Goal: Information Seeking & Learning: Get advice/opinions

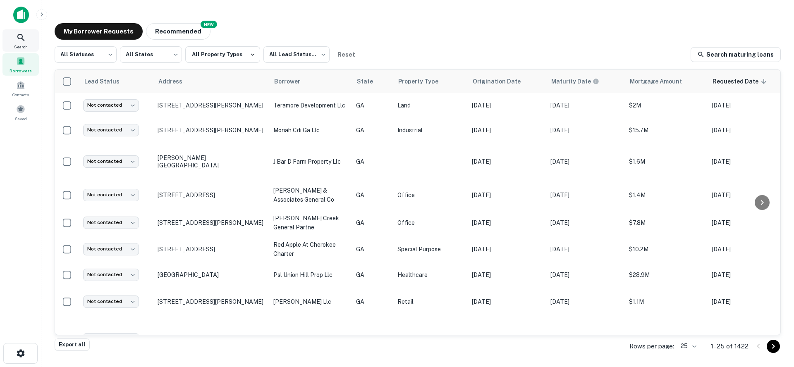
click at [17, 41] on icon at bounding box center [21, 38] width 10 height 10
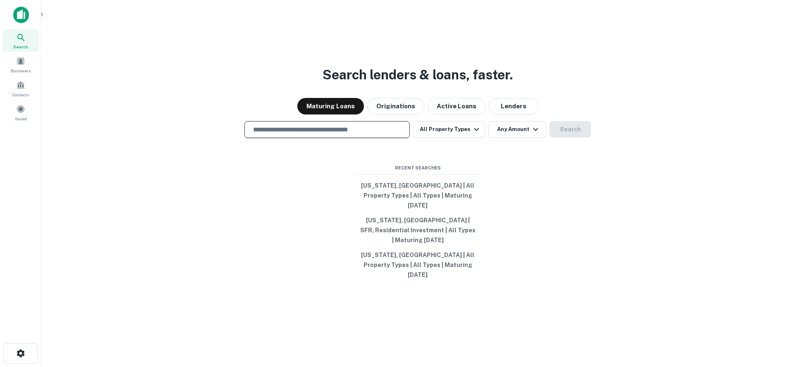
click at [275, 134] on input "text" at bounding box center [327, 130] width 158 height 10
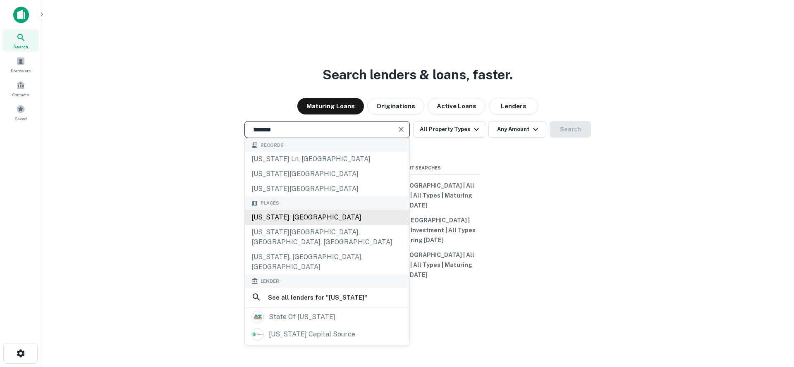
click at [314, 225] on div "[US_STATE], [GEOGRAPHIC_DATA]" at bounding box center [327, 217] width 165 height 15
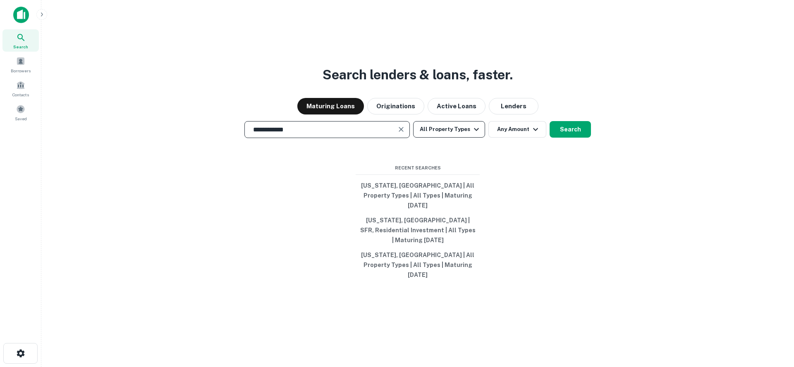
type input "**********"
click at [473, 134] on icon "button" at bounding box center [476, 129] width 10 height 10
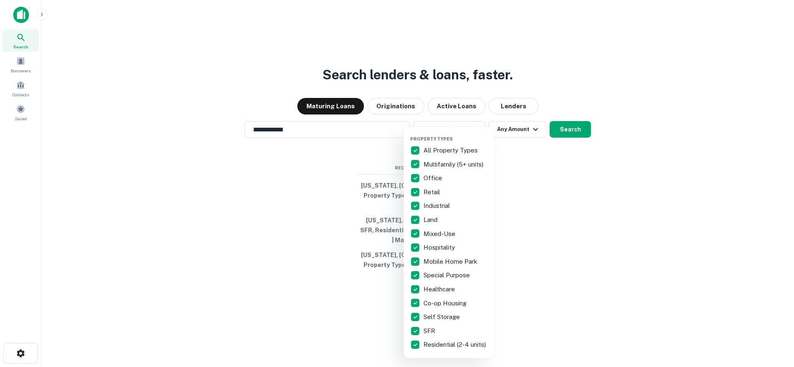
click at [516, 144] on div at bounding box center [397, 183] width 794 height 367
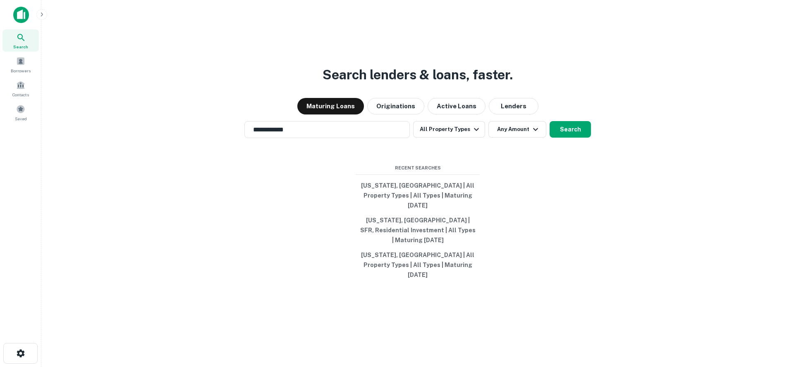
click at [519, 138] on button "Any Amount" at bounding box center [517, 129] width 58 height 17
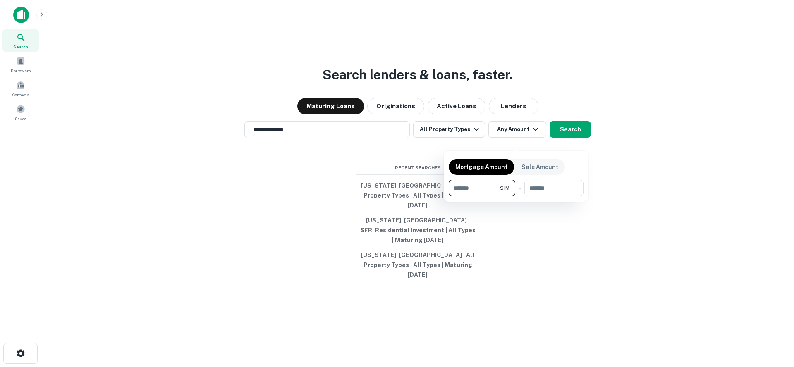
type input "*******"
click at [579, 139] on div at bounding box center [397, 183] width 794 height 367
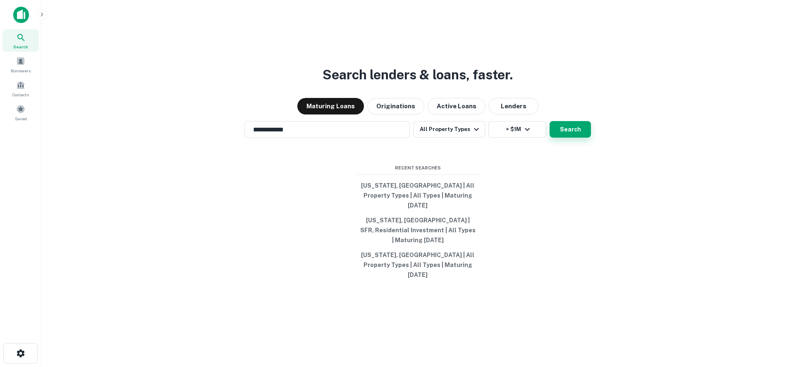
click at [569, 138] on button "Search" at bounding box center [570, 129] width 41 height 17
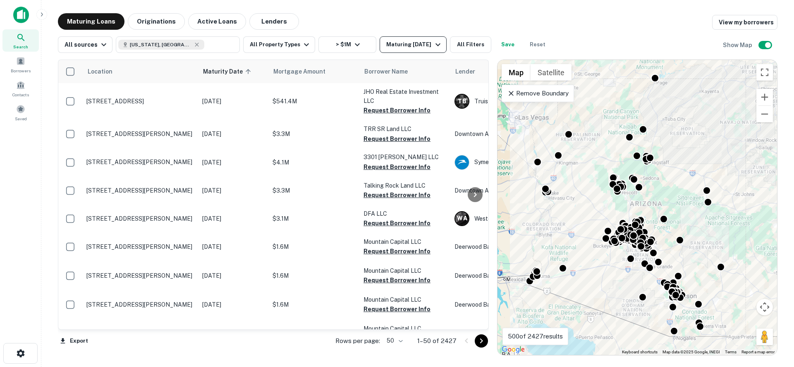
click at [402, 47] on div "Maturing [DATE]" at bounding box center [414, 45] width 56 height 10
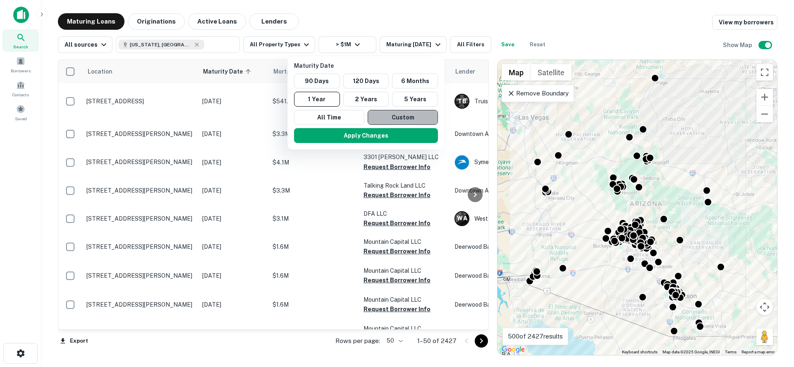
click at [397, 115] on button "Custom" at bounding box center [403, 117] width 70 height 15
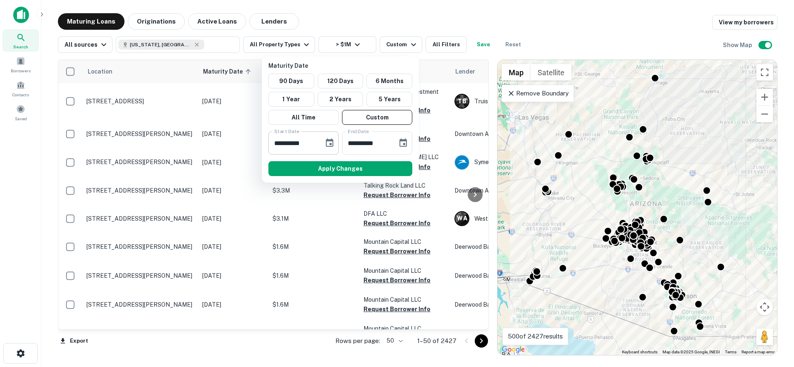
click at [323, 141] on button "Choose date, selected date is Feb 14, 2025" at bounding box center [329, 143] width 17 height 17
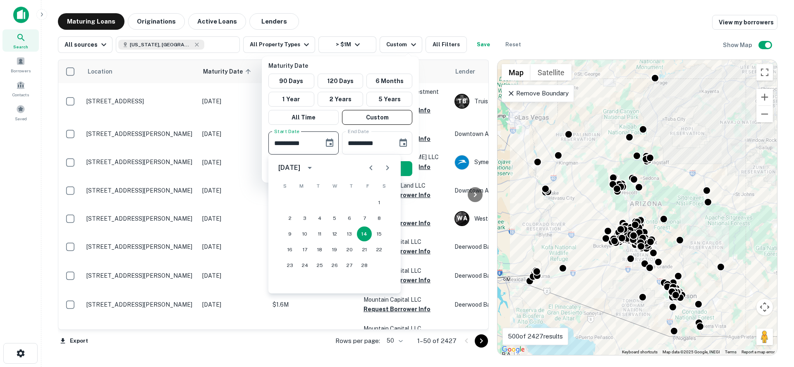
click at [389, 167] on icon "Next month" at bounding box center [387, 168] width 10 height 10
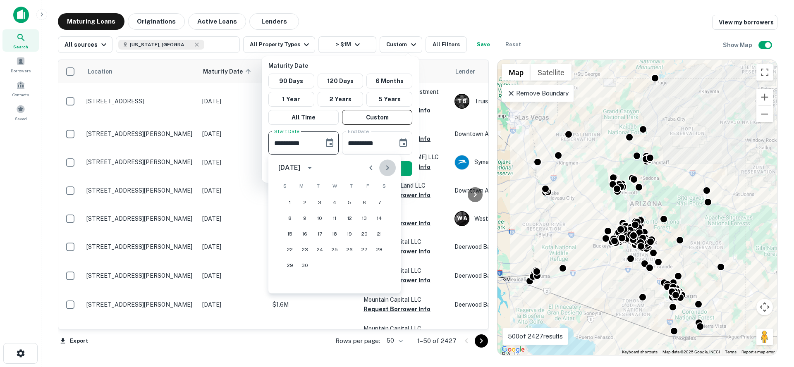
click at [389, 167] on icon "Next month" at bounding box center [387, 168] width 10 height 10
click at [385, 165] on icon "Next month" at bounding box center [387, 168] width 10 height 10
click at [287, 283] on button "30" at bounding box center [289, 281] width 15 height 15
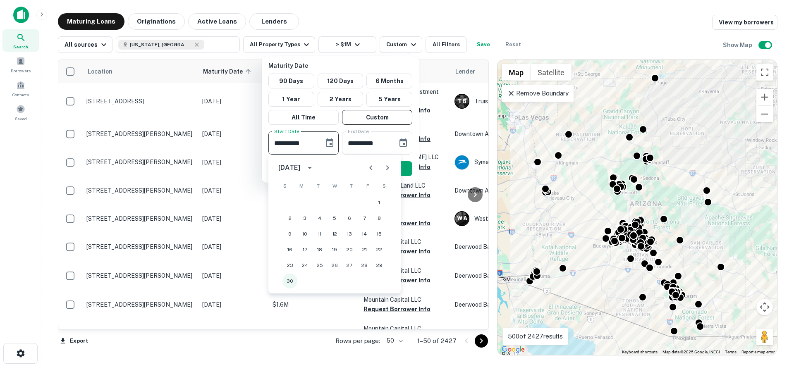
type input "**********"
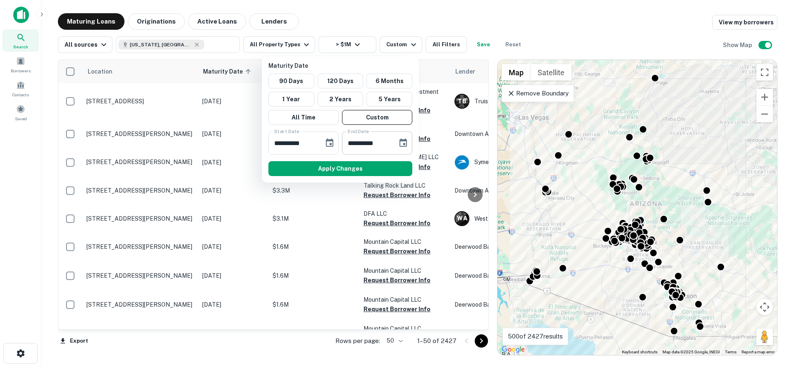
click at [406, 144] on icon "Choose date, selected date is Aug 13, 2025" at bounding box center [403, 143] width 10 height 10
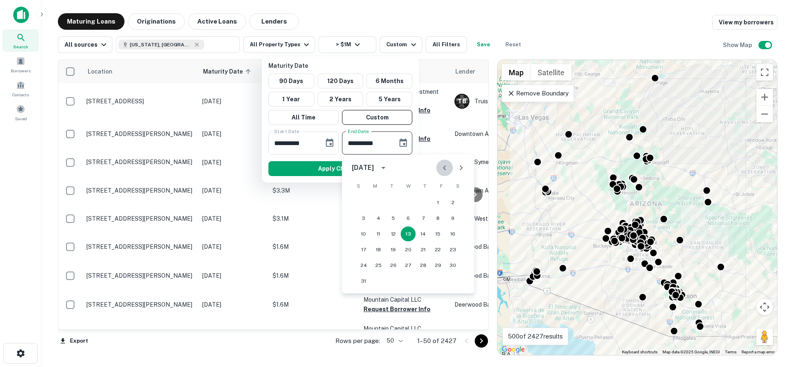
click at [446, 166] on icon "Previous month" at bounding box center [445, 168] width 10 height 10
click at [385, 170] on button "calendar view is open, switch to year view" at bounding box center [383, 168] width 14 height 14
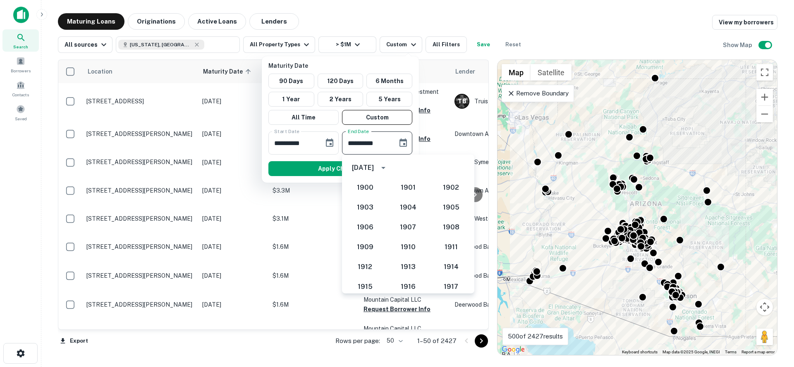
scroll to position [766, 0]
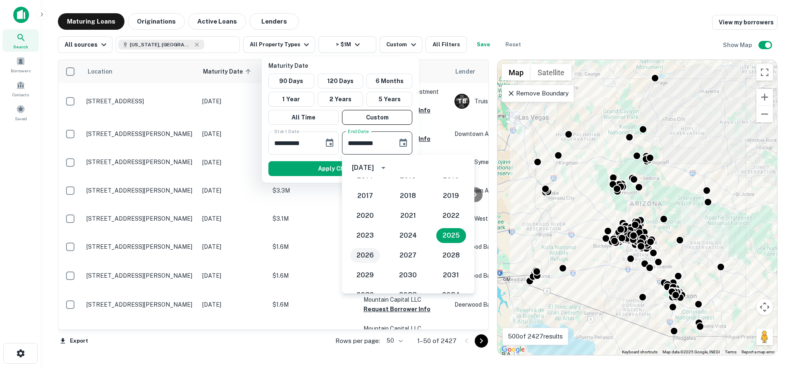
click at [361, 251] on button "2026" at bounding box center [365, 255] width 30 height 15
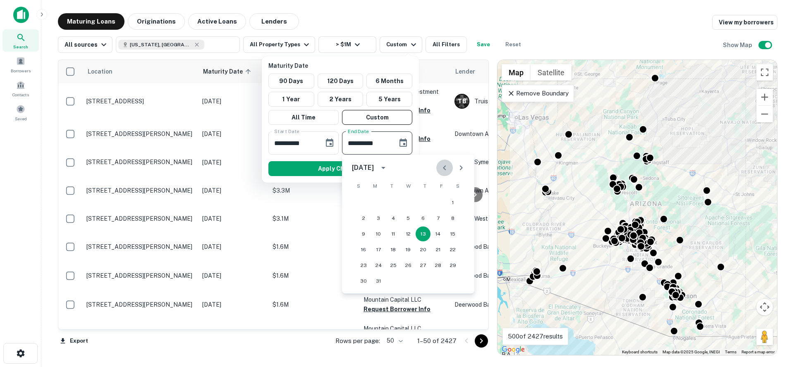
click at [446, 171] on icon "Previous month" at bounding box center [445, 168] width 10 height 10
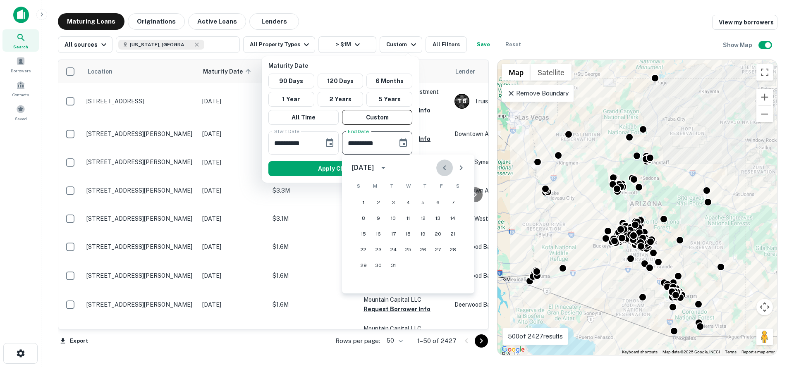
click at [446, 171] on icon "Previous month" at bounding box center [445, 168] width 10 height 10
click at [441, 268] on button "30" at bounding box center [437, 265] width 15 height 15
type input "**********"
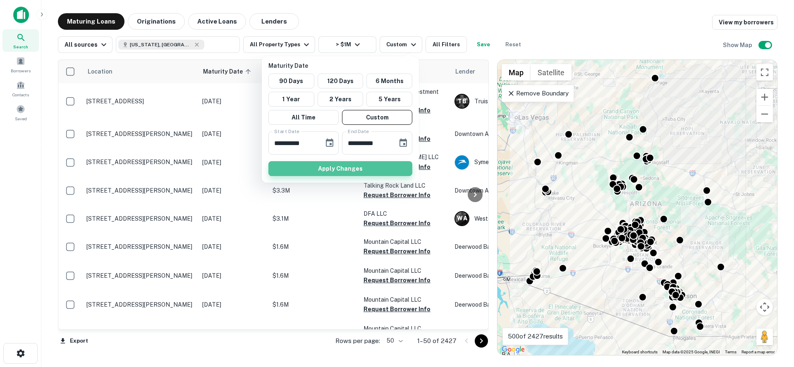
click at [337, 169] on button "Apply Changes" at bounding box center [340, 168] width 144 height 15
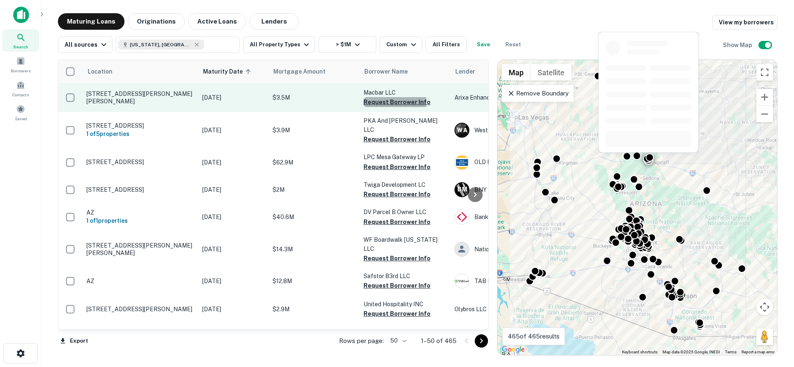
click at [381, 103] on button "Request Borrower Info" at bounding box center [396, 102] width 67 height 10
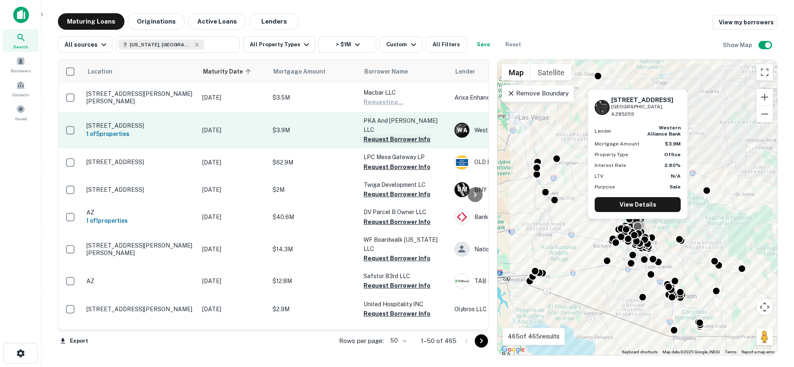
click at [380, 135] on button "Request Borrower Info" at bounding box center [396, 139] width 67 height 10
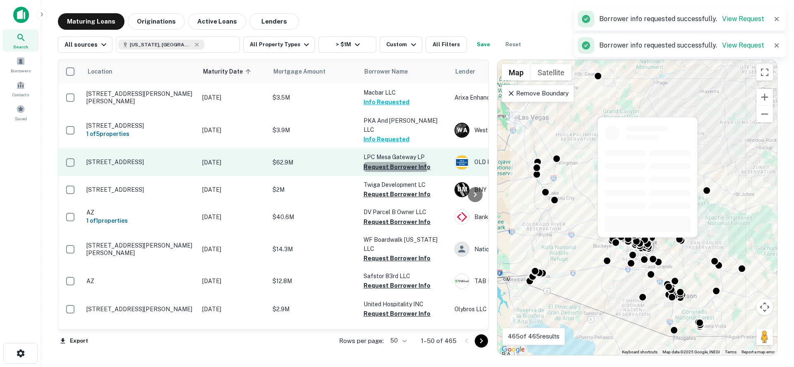
click at [383, 165] on button "Request Borrower Info" at bounding box center [396, 167] width 67 height 10
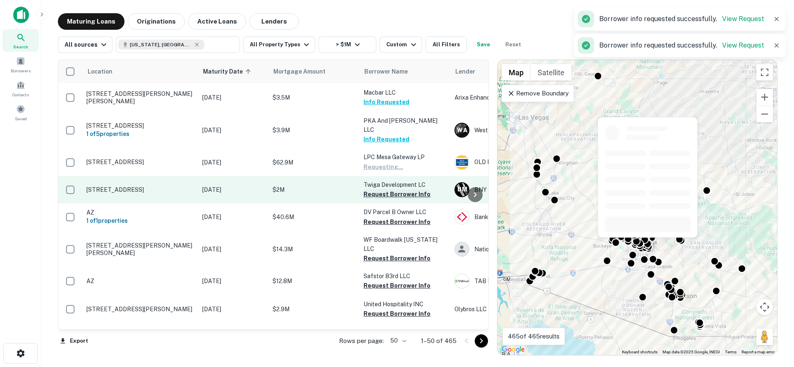
click at [381, 189] on button "Request Borrower Info" at bounding box center [396, 194] width 67 height 10
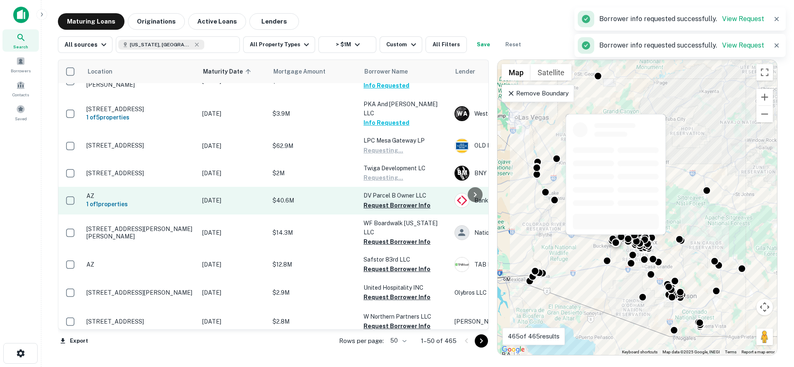
scroll to position [22, 0]
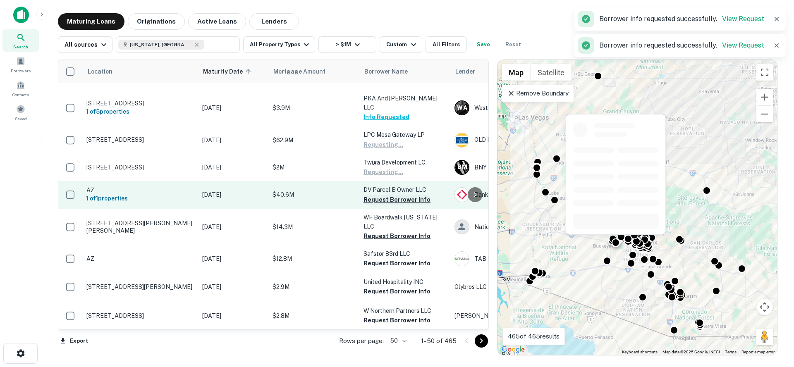
click at [380, 197] on button "Request Borrower Info" at bounding box center [396, 200] width 67 height 10
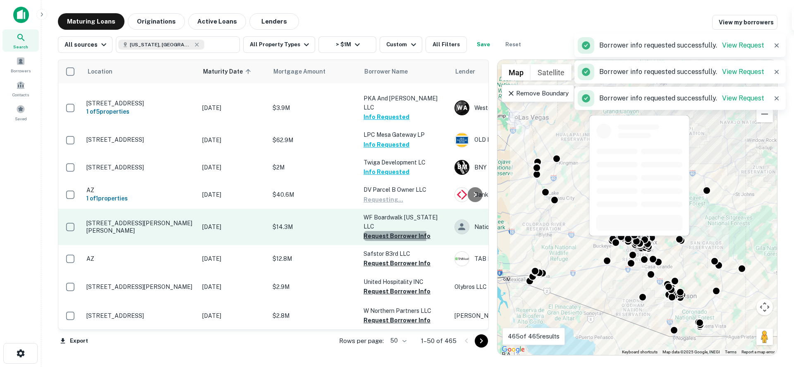
click at [387, 231] on button "Request Borrower Info" at bounding box center [396, 236] width 67 height 10
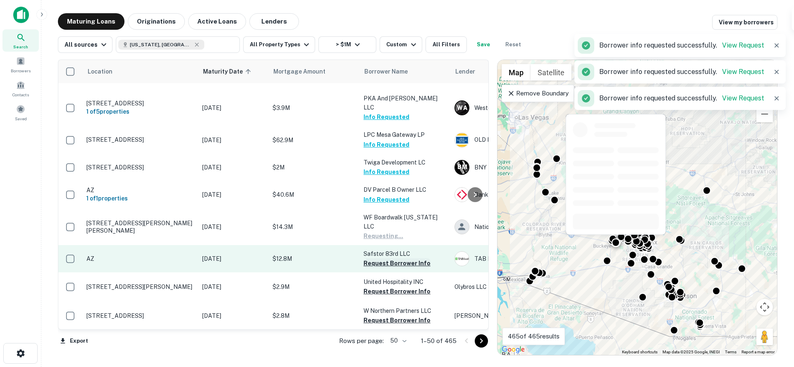
click at [387, 258] on button "Request Borrower Info" at bounding box center [396, 263] width 67 height 10
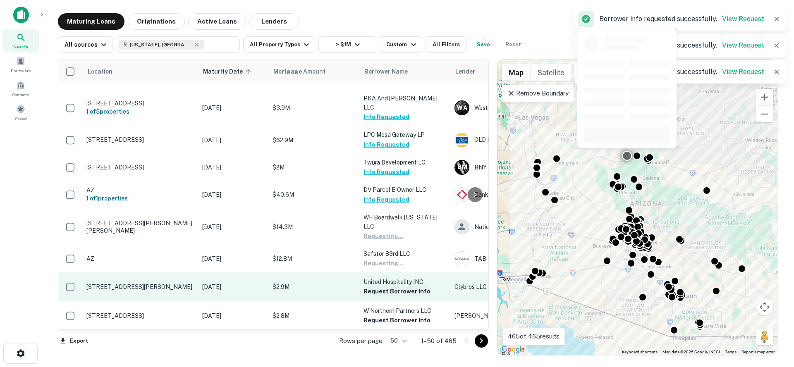
scroll to position [58, 0]
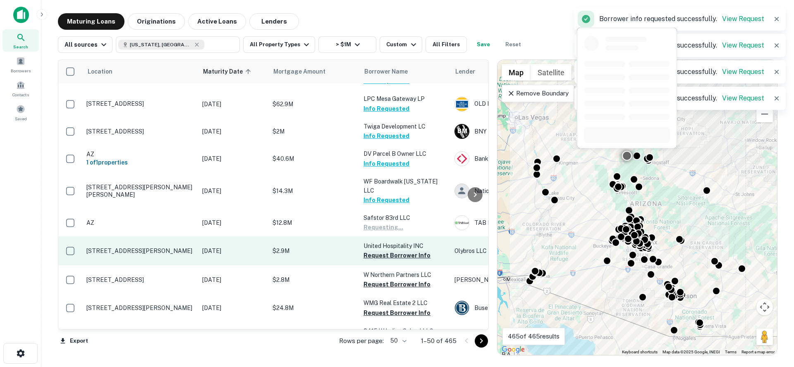
click at [389, 251] on button "Request Borrower Info" at bounding box center [396, 256] width 67 height 10
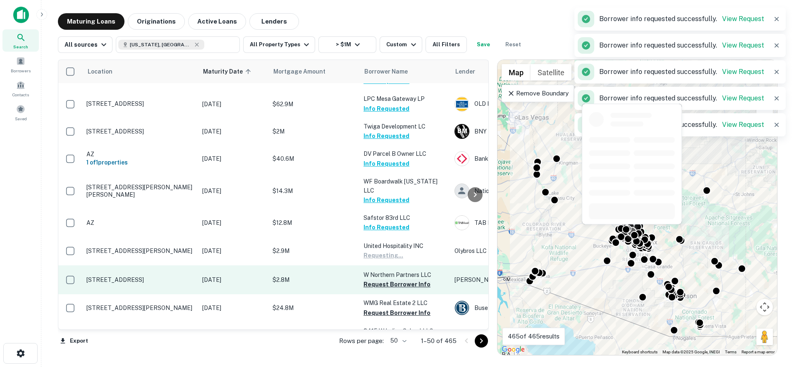
click at [388, 280] on button "Request Borrower Info" at bounding box center [396, 285] width 67 height 10
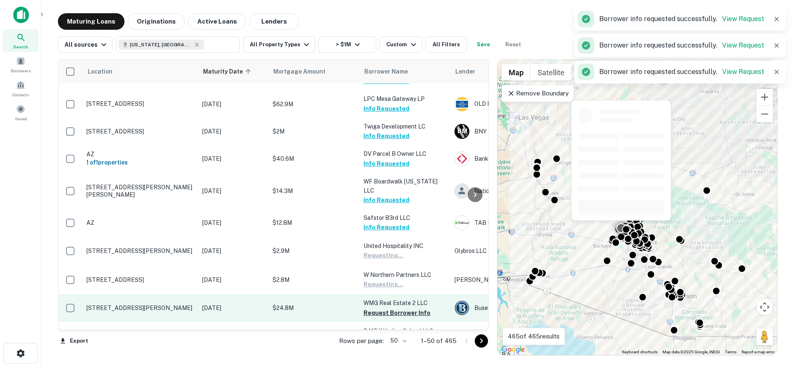
click at [390, 294] on td "WMG Real Estate 2 LLC Request Borrower Info" at bounding box center [404, 307] width 91 height 27
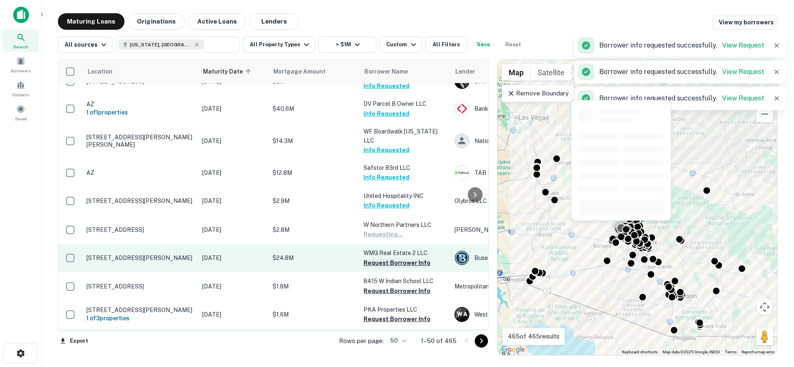
click at [388, 258] on button "Request Borrower Info" at bounding box center [396, 263] width 67 height 10
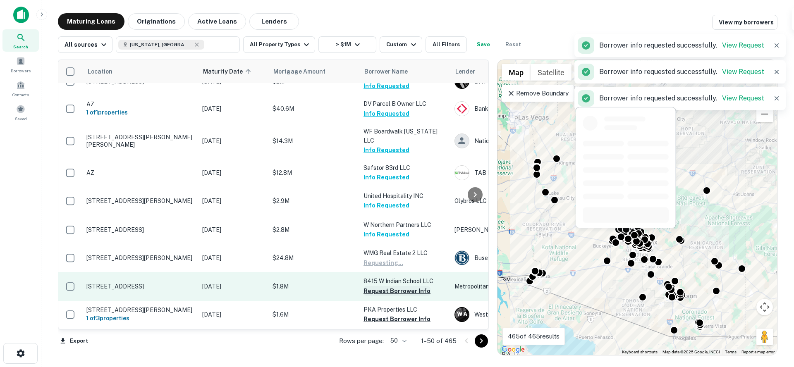
scroll to position [143, 0]
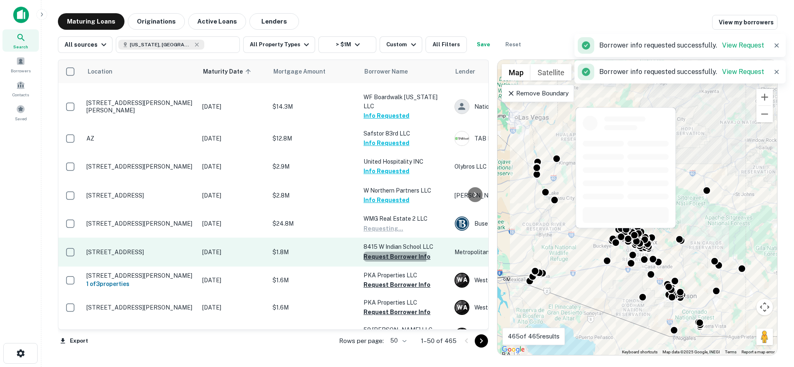
click at [380, 252] on button "Request Borrower Info" at bounding box center [396, 257] width 67 height 10
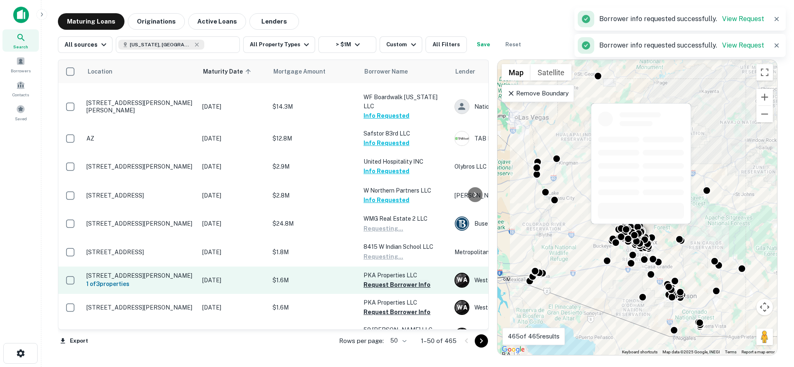
click at [381, 280] on button "Request Borrower Info" at bounding box center [396, 285] width 67 height 10
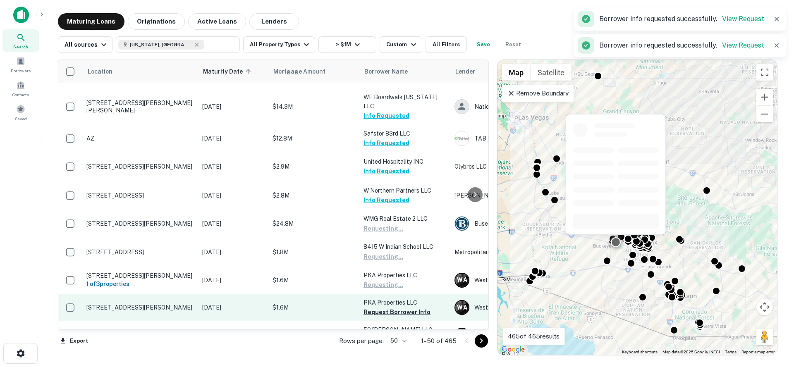
scroll to position [167, 0]
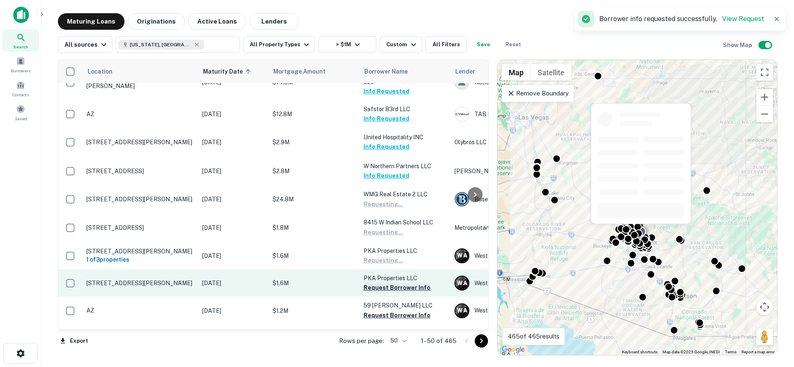
click at [383, 283] on button "Request Borrower Info" at bounding box center [396, 288] width 67 height 10
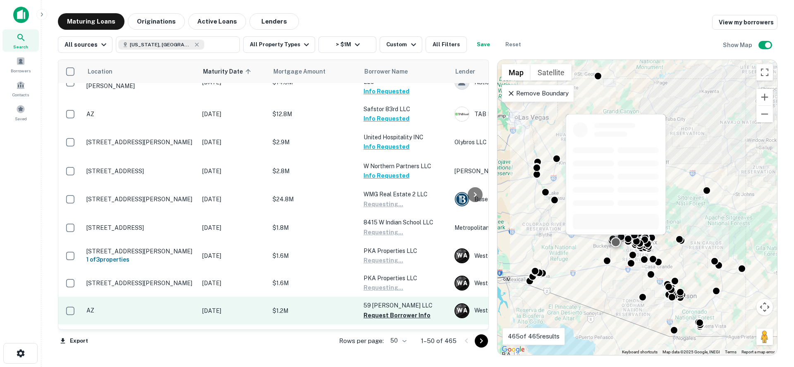
scroll to position [188, 0]
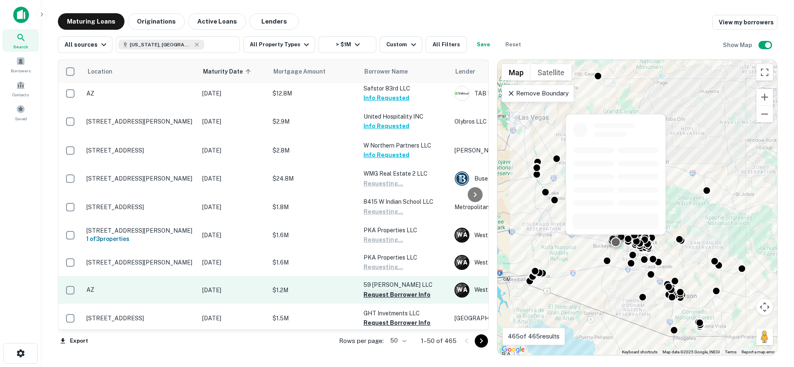
click at [381, 290] on button "Request Borrower Info" at bounding box center [396, 295] width 67 height 10
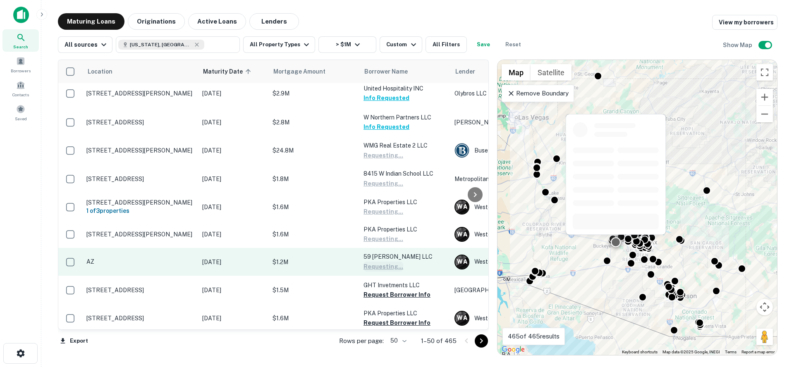
scroll to position [220, 0]
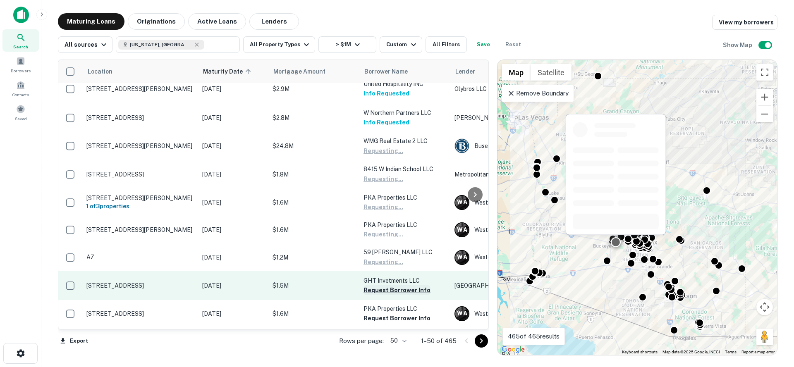
click at [384, 285] on button "Request Borrower Info" at bounding box center [396, 290] width 67 height 10
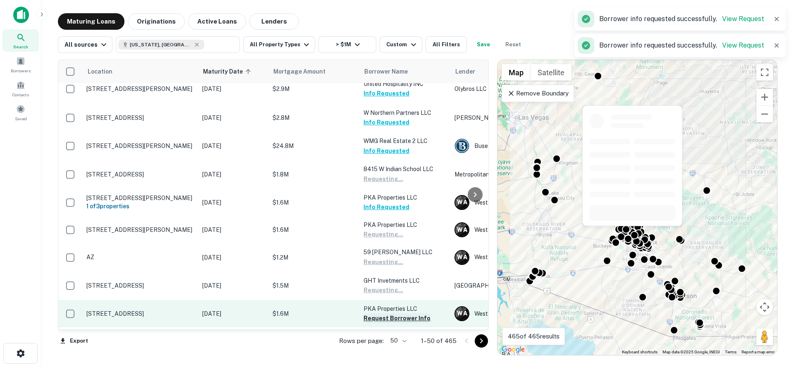
click at [382, 313] on button "Request Borrower Info" at bounding box center [396, 318] width 67 height 10
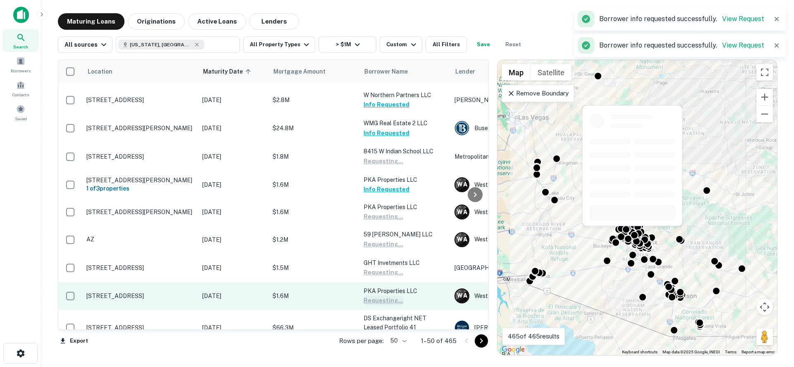
scroll to position [261, 0]
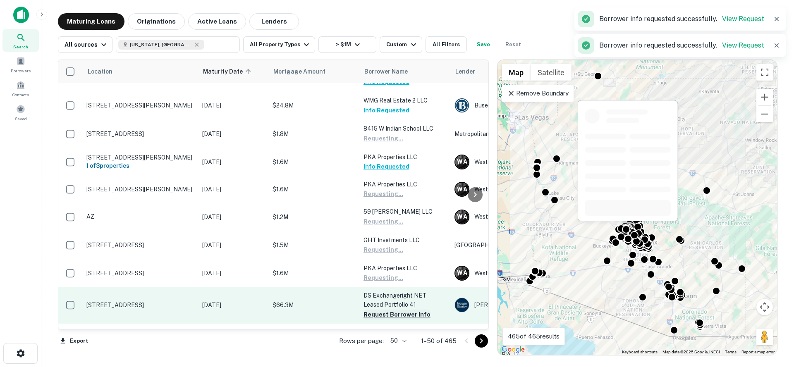
click at [385, 310] on button "Request Borrower Info" at bounding box center [396, 315] width 67 height 10
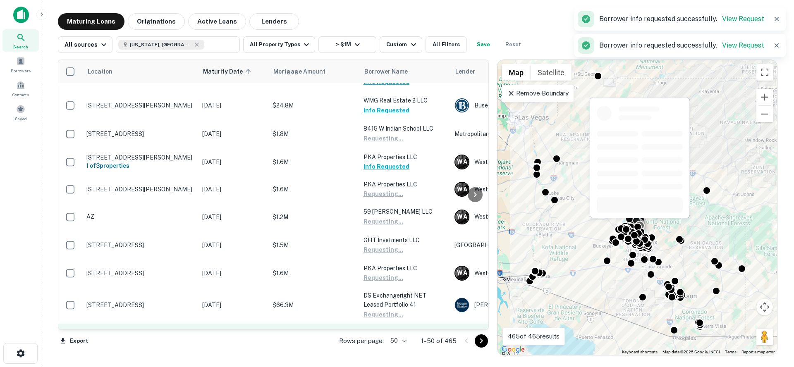
scroll to position [286, 0]
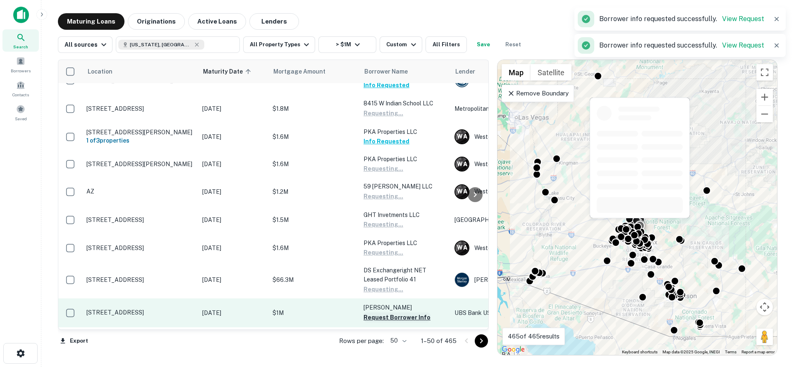
click at [383, 313] on button "Request Borrower Info" at bounding box center [396, 318] width 67 height 10
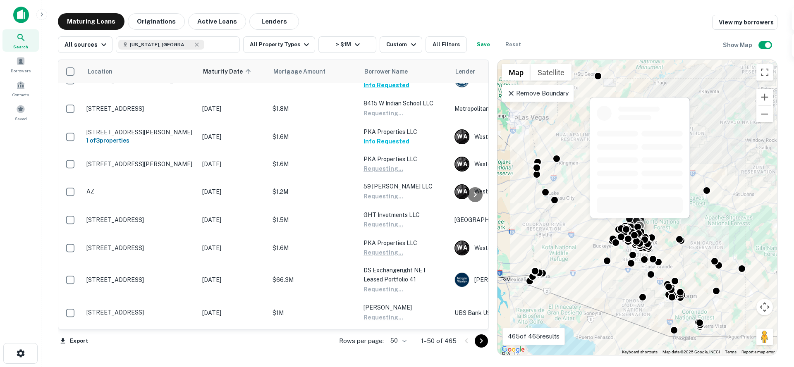
click at [382, 341] on button "Request Borrower Info" at bounding box center [396, 346] width 67 height 10
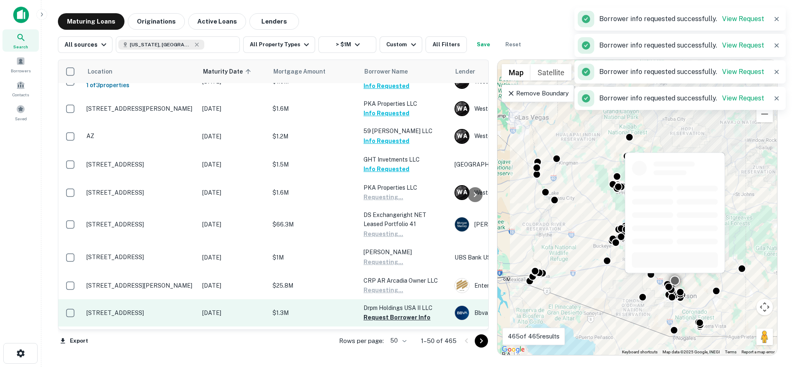
scroll to position [365, 0]
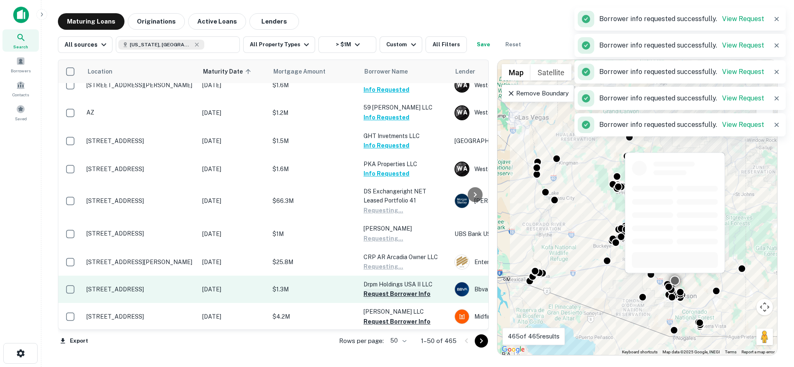
click at [388, 289] on button "Request Borrower Info" at bounding box center [396, 294] width 67 height 10
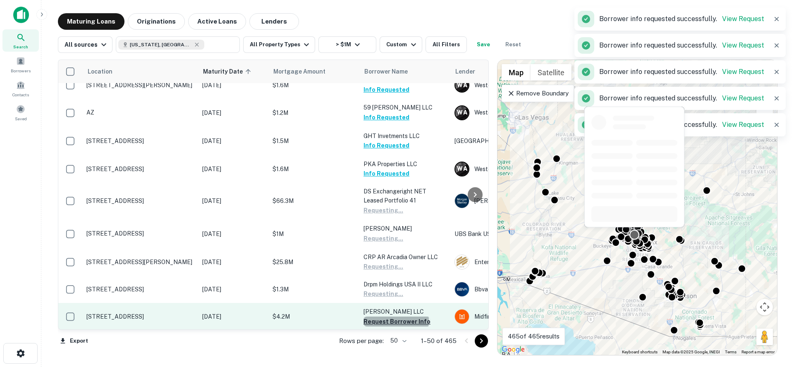
click at [396, 317] on button "Request Borrower Info" at bounding box center [396, 322] width 67 height 10
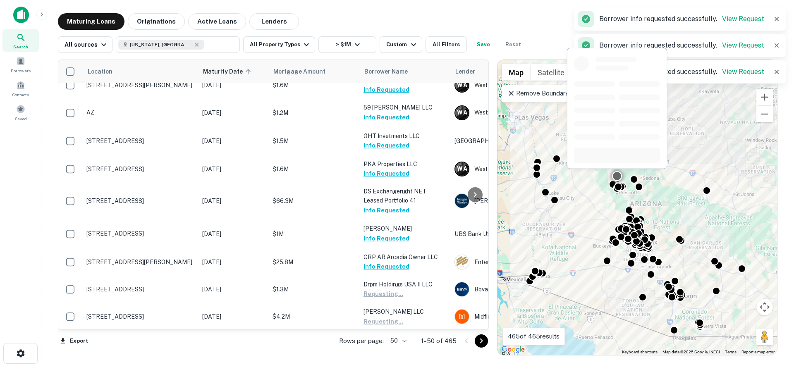
scroll to position [400, 0]
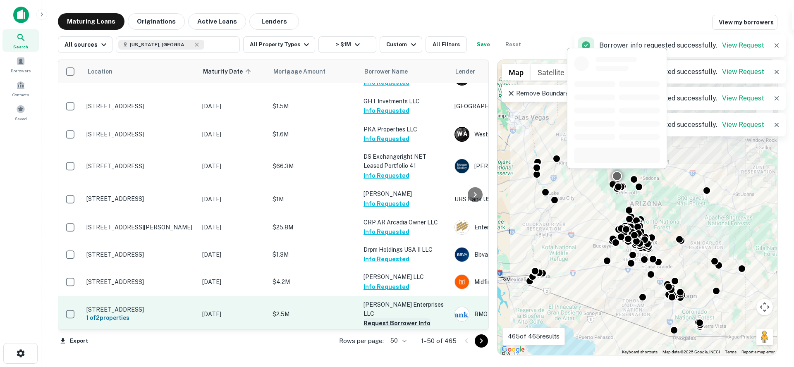
click at [395, 318] on button "Request Borrower Info" at bounding box center [396, 323] width 67 height 10
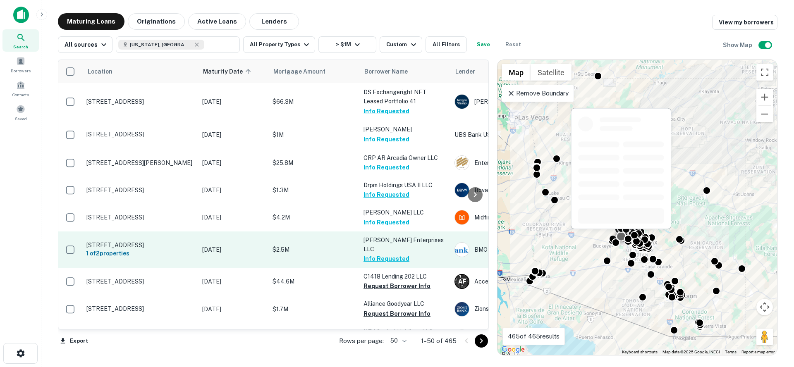
scroll to position [465, 0]
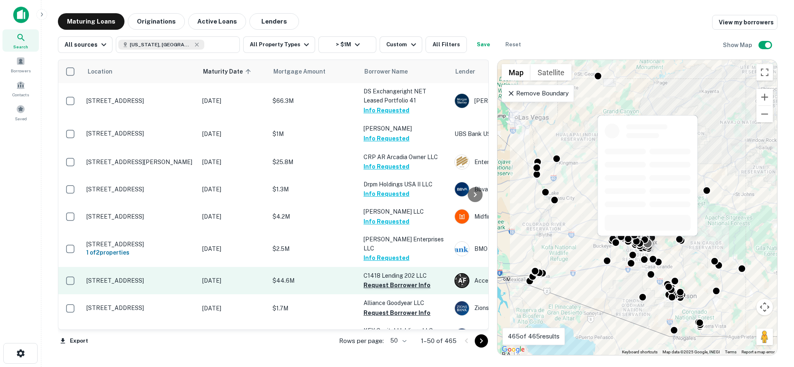
click at [384, 280] on button "Request Borrower Info" at bounding box center [396, 285] width 67 height 10
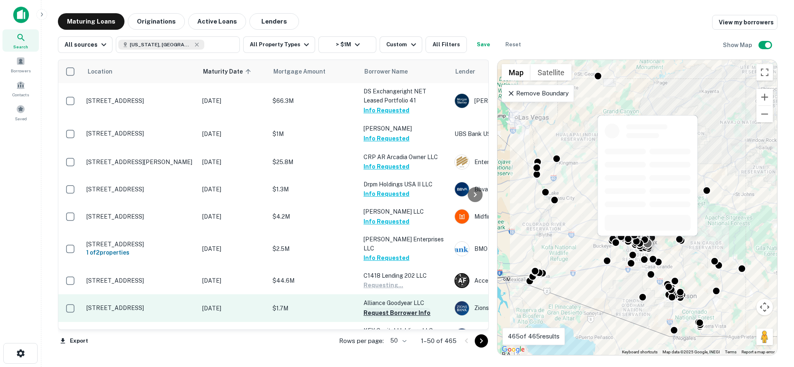
click at [386, 308] on button "Request Borrower Info" at bounding box center [396, 313] width 67 height 10
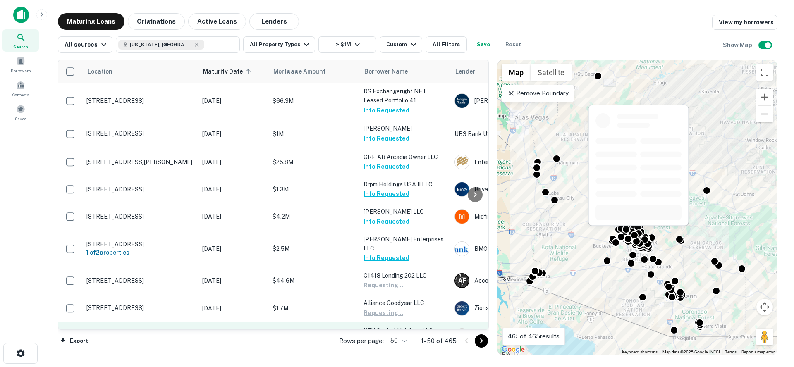
scroll to position [497, 0]
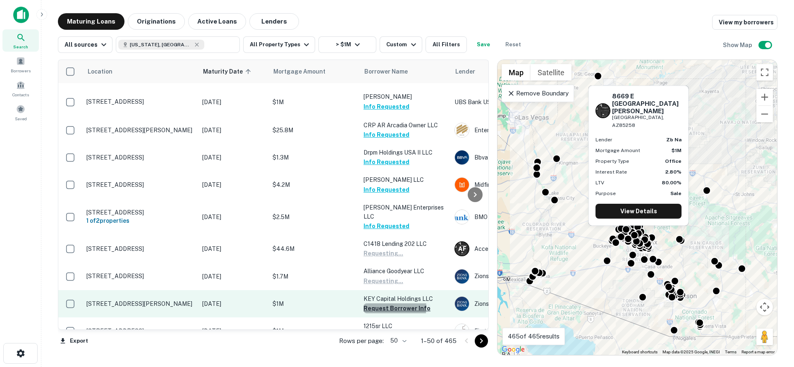
click at [386, 304] on button "Request Borrower Info" at bounding box center [396, 309] width 67 height 10
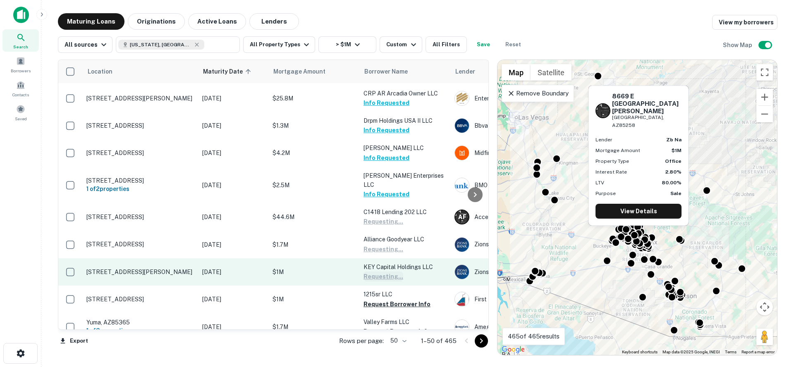
scroll to position [532, 0]
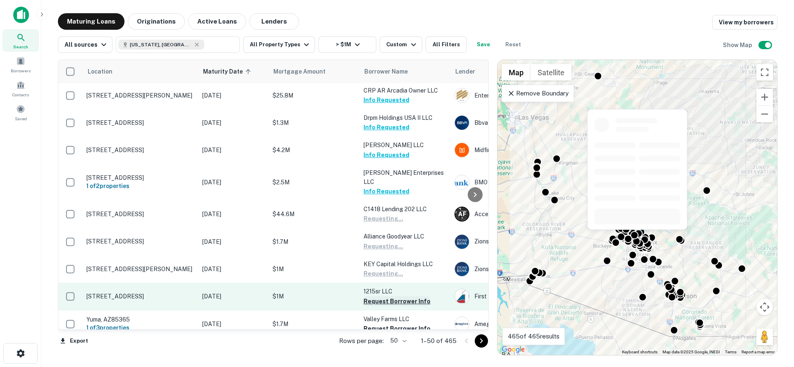
click at [386, 296] on button "Request Borrower Info" at bounding box center [396, 301] width 67 height 10
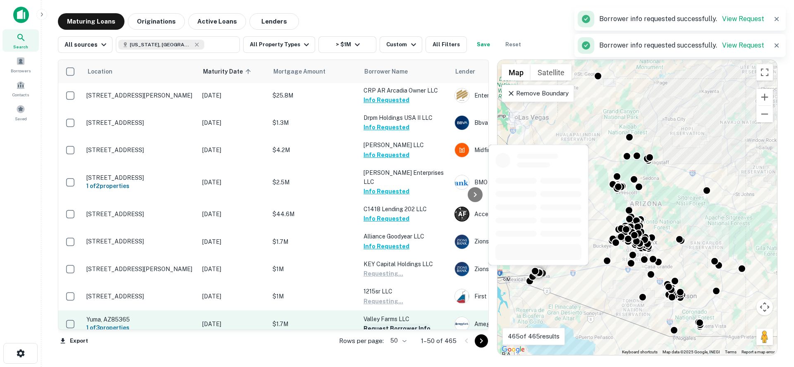
click at [385, 324] on button "Request Borrower Info" at bounding box center [396, 329] width 67 height 10
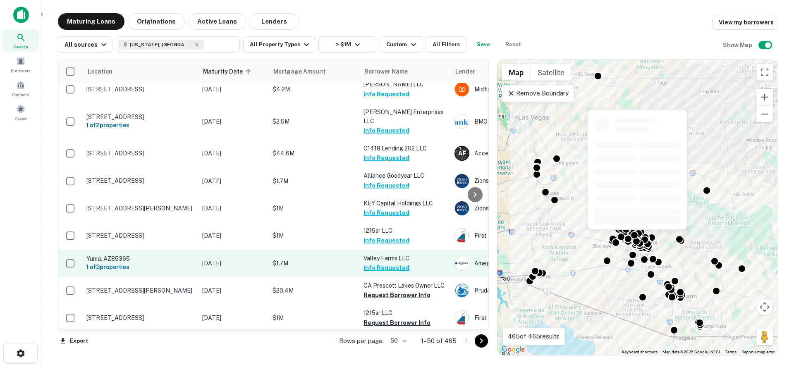
scroll to position [600, 0]
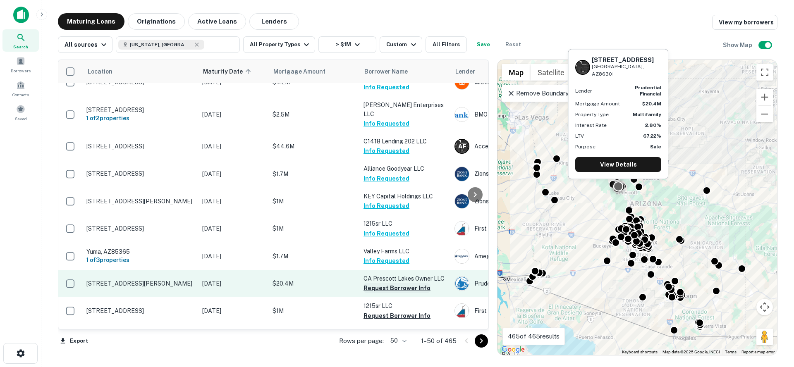
click at [380, 283] on button "Request Borrower Info" at bounding box center [396, 288] width 67 height 10
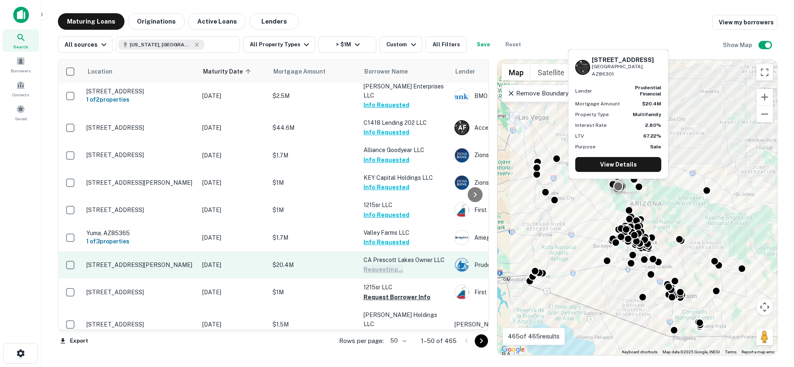
scroll to position [632, 0]
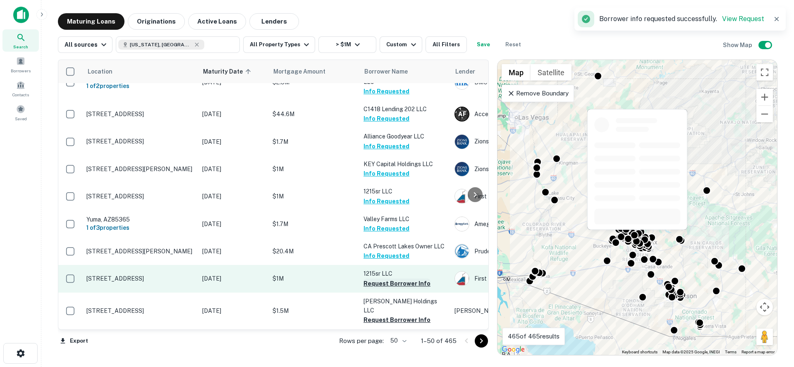
click at [380, 279] on button "Request Borrower Info" at bounding box center [396, 284] width 67 height 10
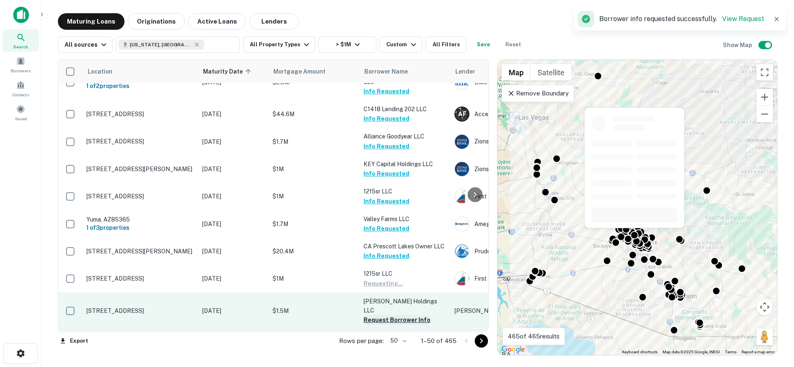
scroll to position [659, 0]
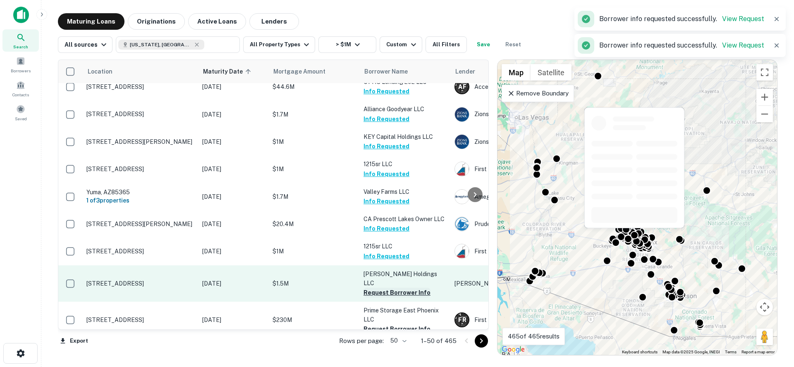
click at [388, 288] on button "Request Borrower Info" at bounding box center [396, 293] width 67 height 10
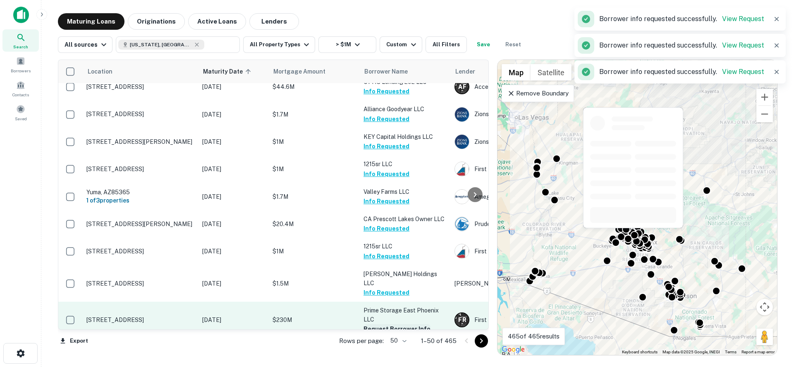
click at [390, 324] on button "Request Borrower Info" at bounding box center [396, 329] width 67 height 10
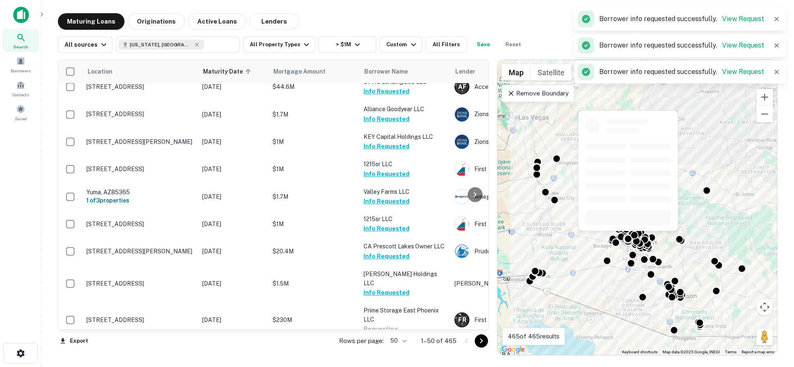
scroll to position [695, 0]
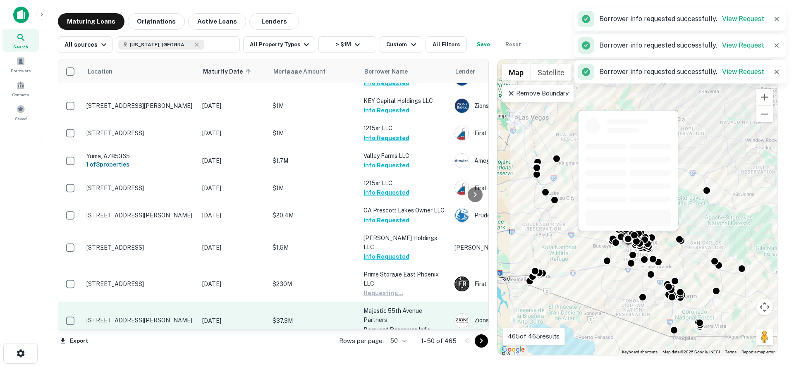
click at [390, 306] on p "Majestic 55th Avenue Partners" at bounding box center [404, 315] width 83 height 18
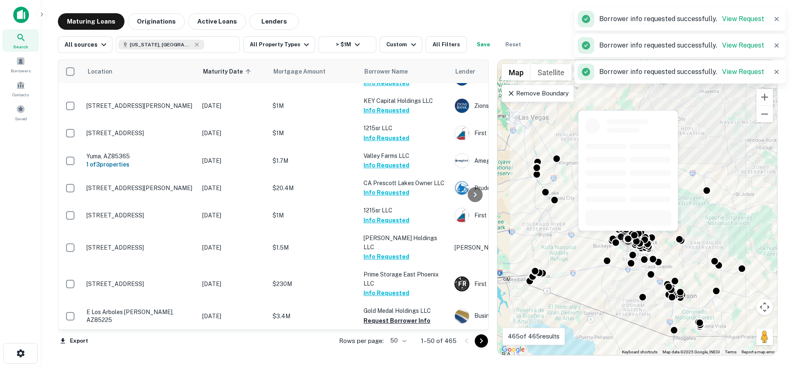
scroll to position [730, 0]
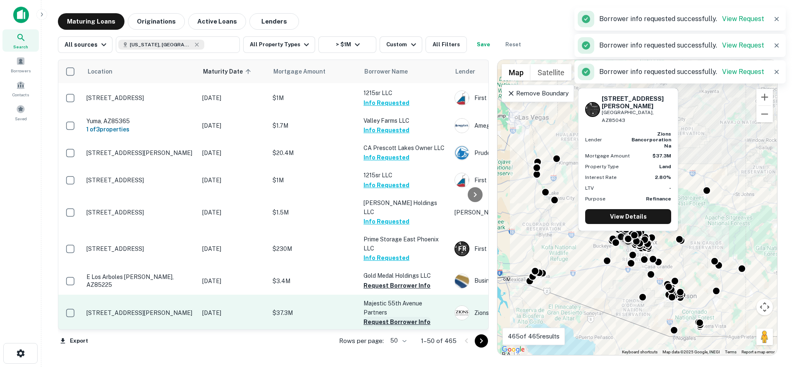
click at [387, 317] on button "Request Borrower Info" at bounding box center [396, 322] width 67 height 10
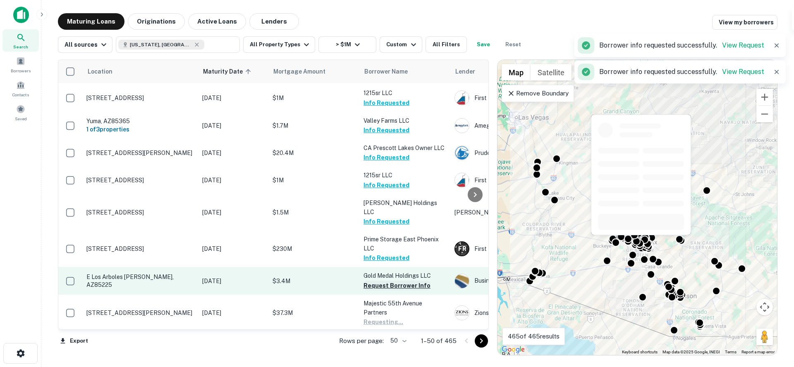
click at [384, 281] on button "Request Borrower Info" at bounding box center [396, 286] width 67 height 10
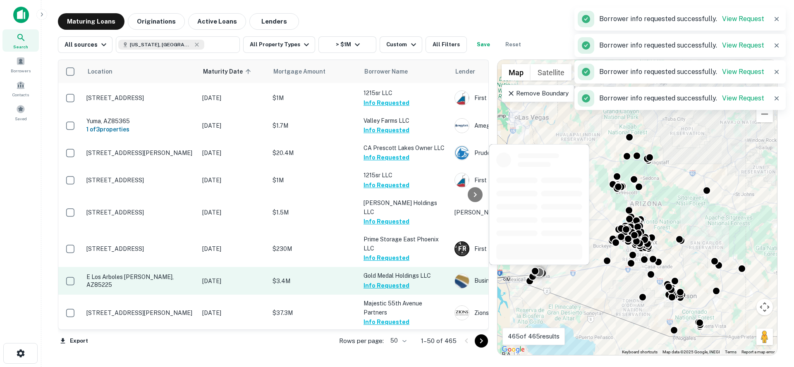
scroll to position [800, 0]
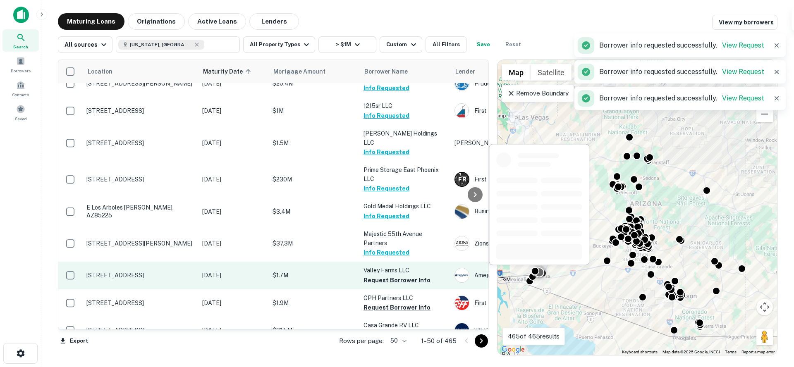
click at [385, 275] on button "Request Borrower Info" at bounding box center [396, 280] width 67 height 10
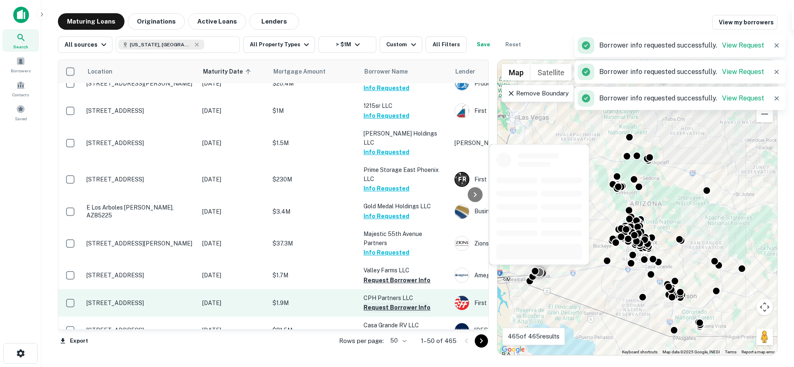
click at [386, 303] on button "Request Borrower Info" at bounding box center [396, 308] width 67 height 10
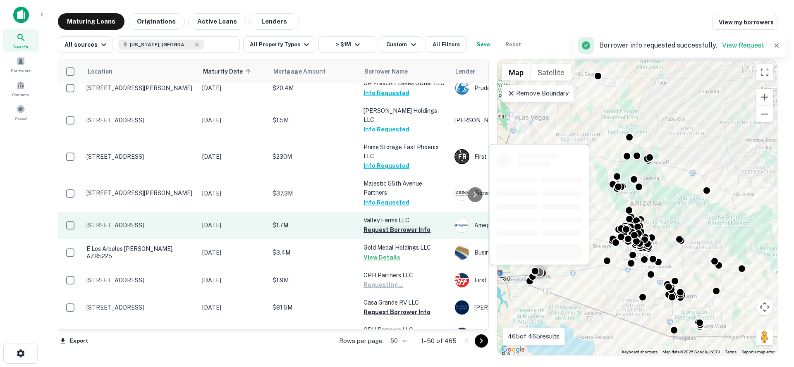
scroll to position [826, 0]
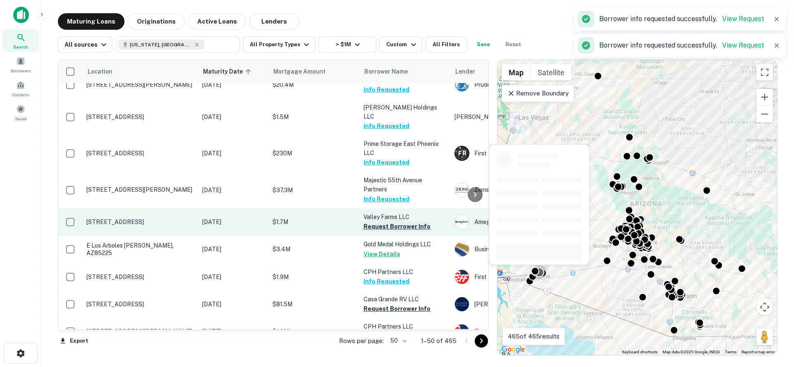
click at [388, 222] on button "Request Borrower Info" at bounding box center [396, 227] width 67 height 10
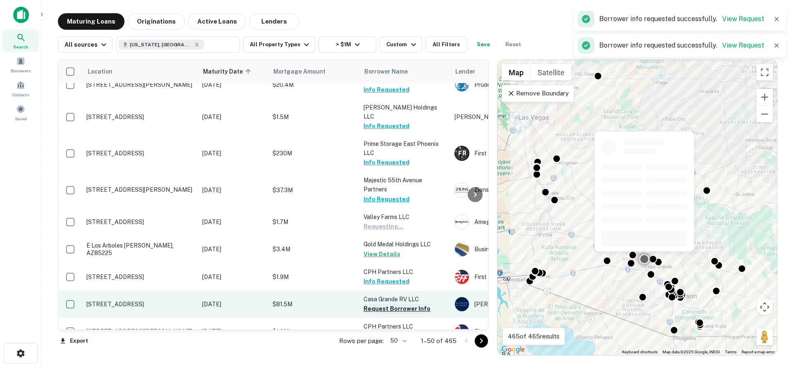
click at [394, 304] on button "Request Borrower Info" at bounding box center [396, 309] width 67 height 10
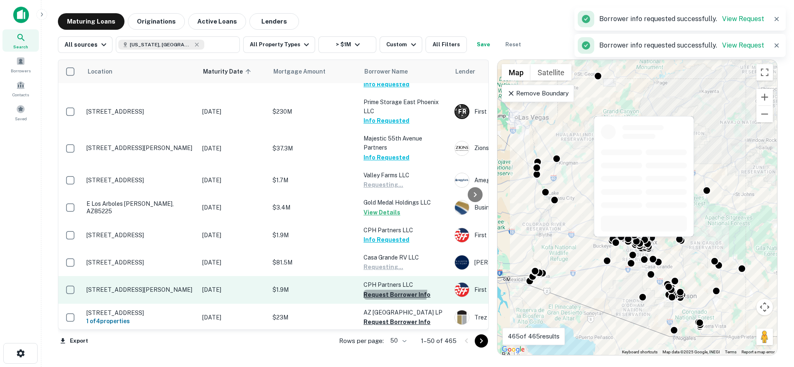
scroll to position [868, 0]
click at [393, 289] on button "Request Borrower Info" at bounding box center [396, 294] width 67 height 10
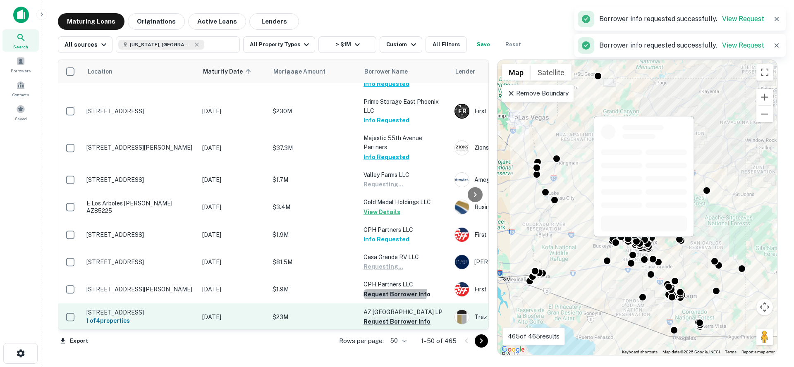
click at [392, 317] on button "Request Borrower Info" at bounding box center [396, 322] width 67 height 10
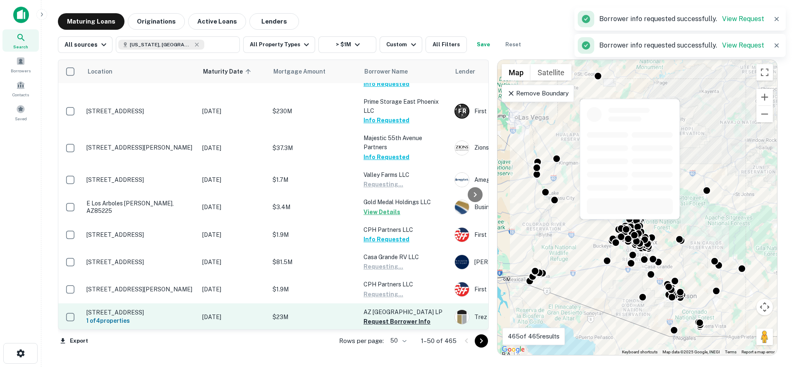
click at [388, 345] on button "Request Borrower Info" at bounding box center [396, 350] width 67 height 10
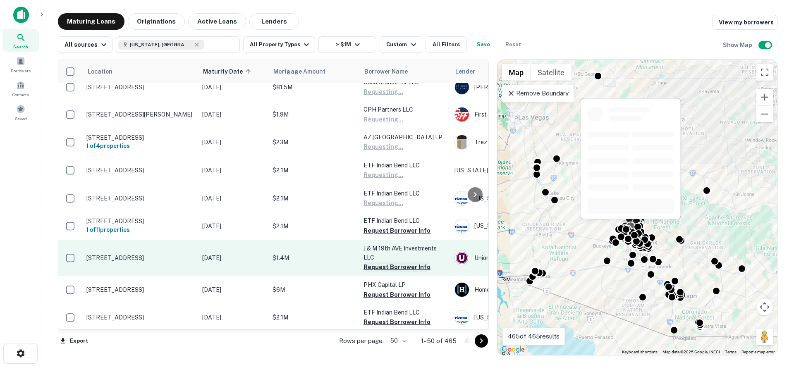
scroll to position [1055, 0]
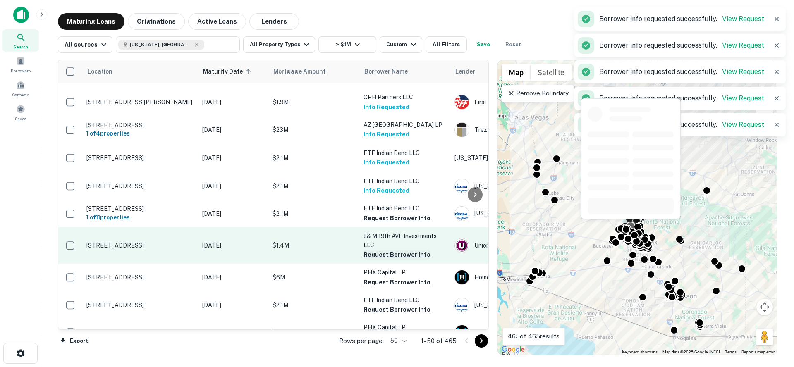
click at [387, 250] on button "Request Borrower Info" at bounding box center [396, 255] width 67 height 10
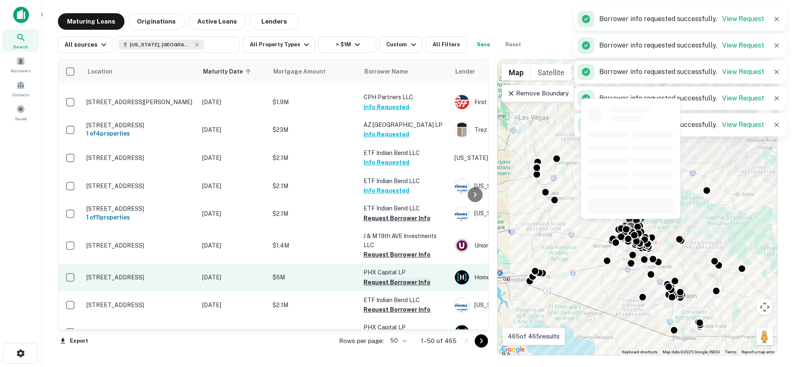
click at [386, 277] on button "Request Borrower Info" at bounding box center [396, 282] width 67 height 10
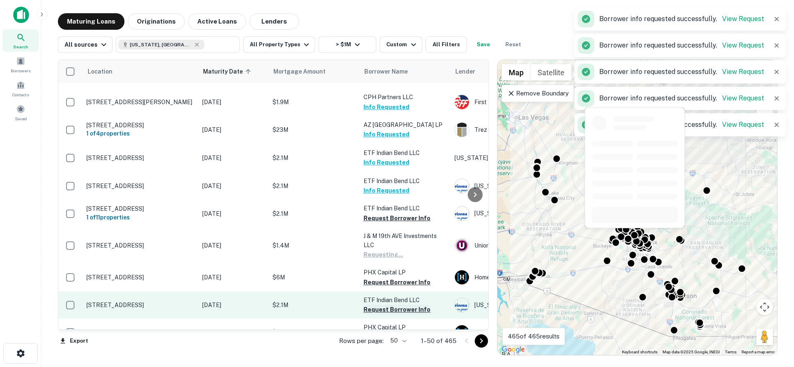
click at [385, 305] on button "Request Borrower Info" at bounding box center [396, 310] width 67 height 10
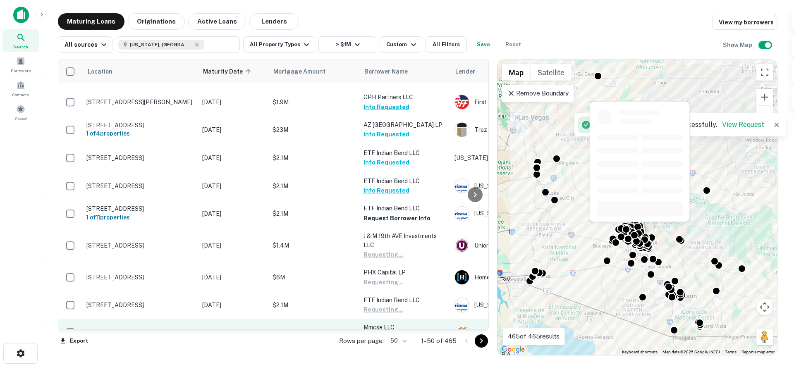
scroll to position [1124, 0]
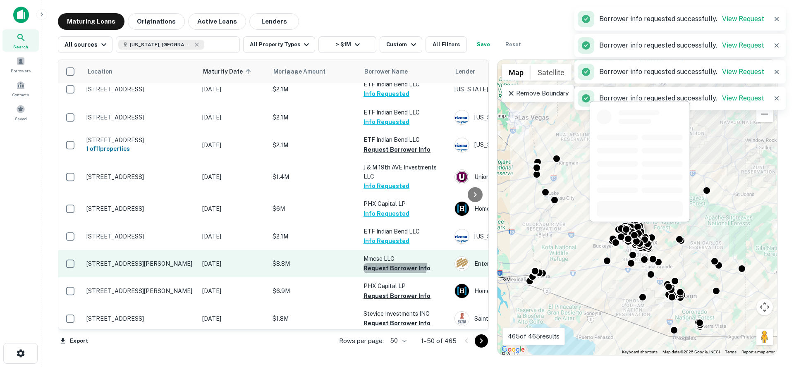
click at [382, 263] on button "Request Borrower Info" at bounding box center [396, 268] width 67 height 10
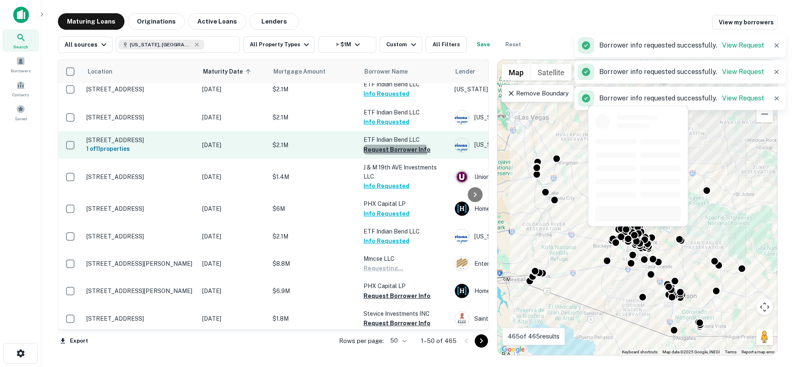
click at [391, 145] on button "Request Borrower Info" at bounding box center [396, 150] width 67 height 10
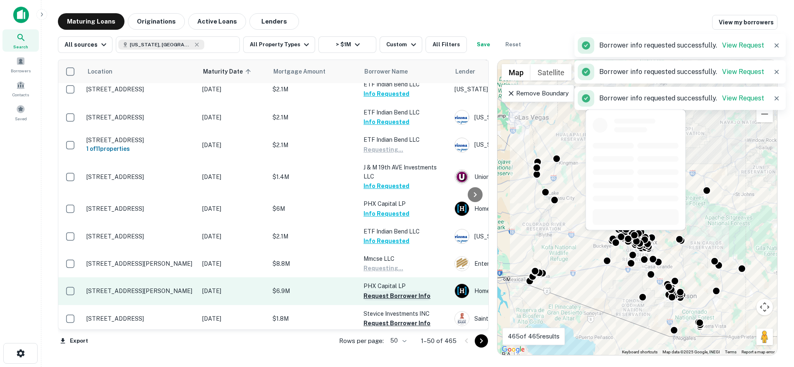
click at [388, 291] on button "Request Borrower Info" at bounding box center [396, 296] width 67 height 10
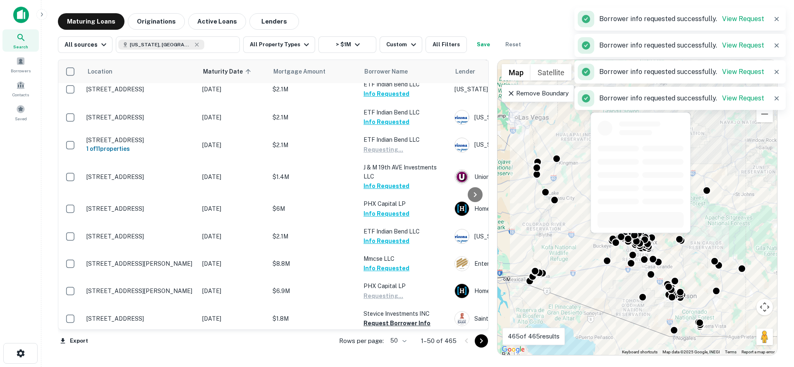
click at [383, 318] on button "Request Borrower Info" at bounding box center [396, 323] width 67 height 10
click at [383, 347] on button "Request Borrower Info" at bounding box center [396, 352] width 67 height 10
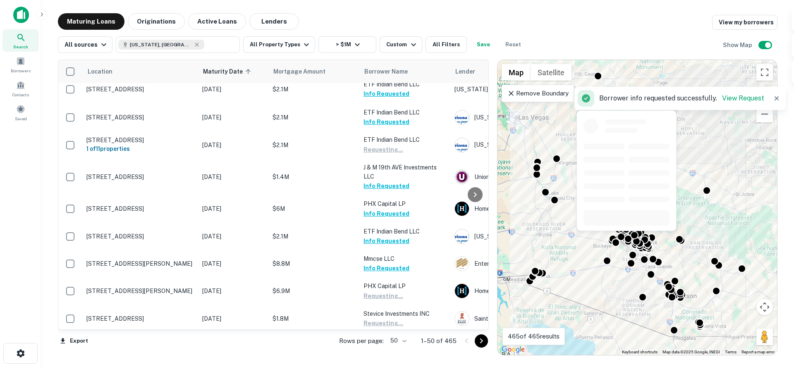
scroll to position [1219, 0]
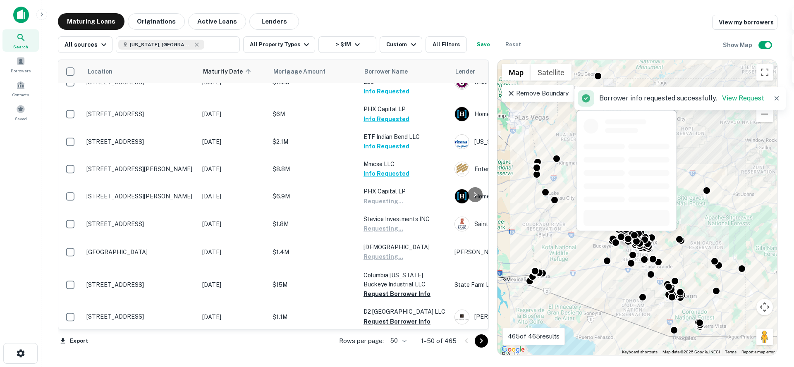
click at [380, 289] on button "Request Borrower Info" at bounding box center [396, 294] width 67 height 10
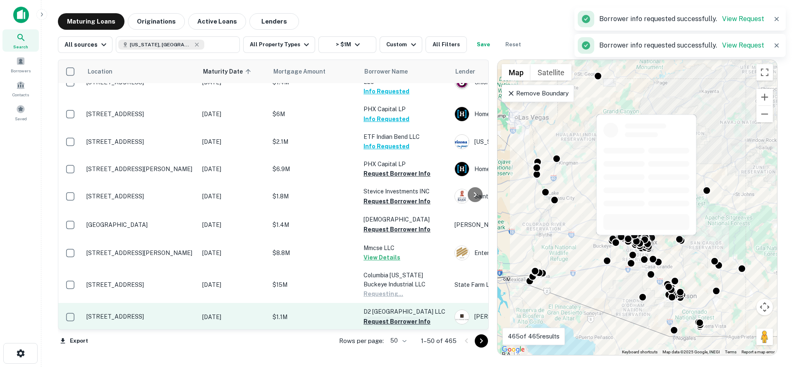
click at [382, 320] on button "Request Borrower Info" at bounding box center [396, 322] width 67 height 10
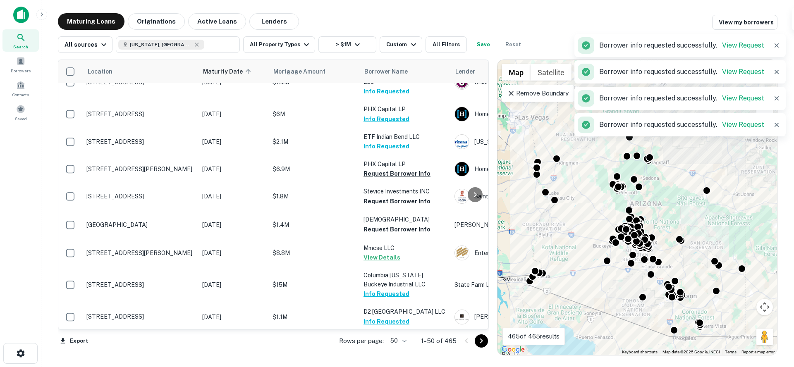
click at [480, 338] on icon "Go to next page" at bounding box center [481, 341] width 10 height 10
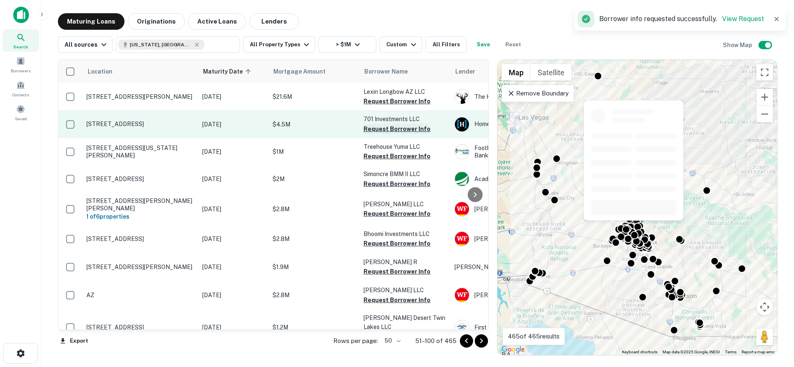
click at [392, 132] on button "Request Borrower Info" at bounding box center [396, 129] width 67 height 10
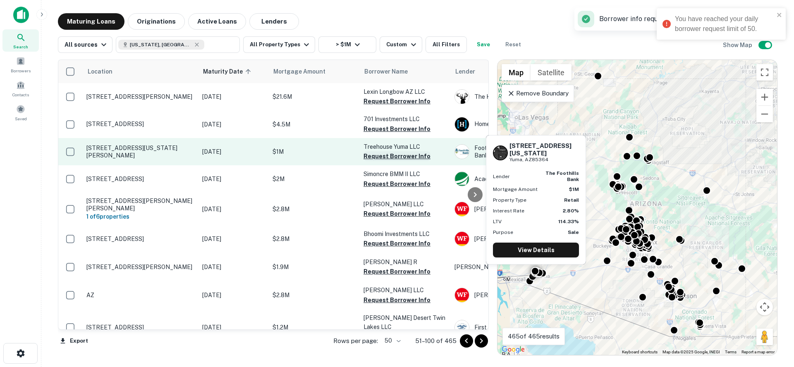
click at [387, 155] on button "Request Borrower Info" at bounding box center [396, 156] width 67 height 10
